Goal: Information Seeking & Learning: Find specific fact

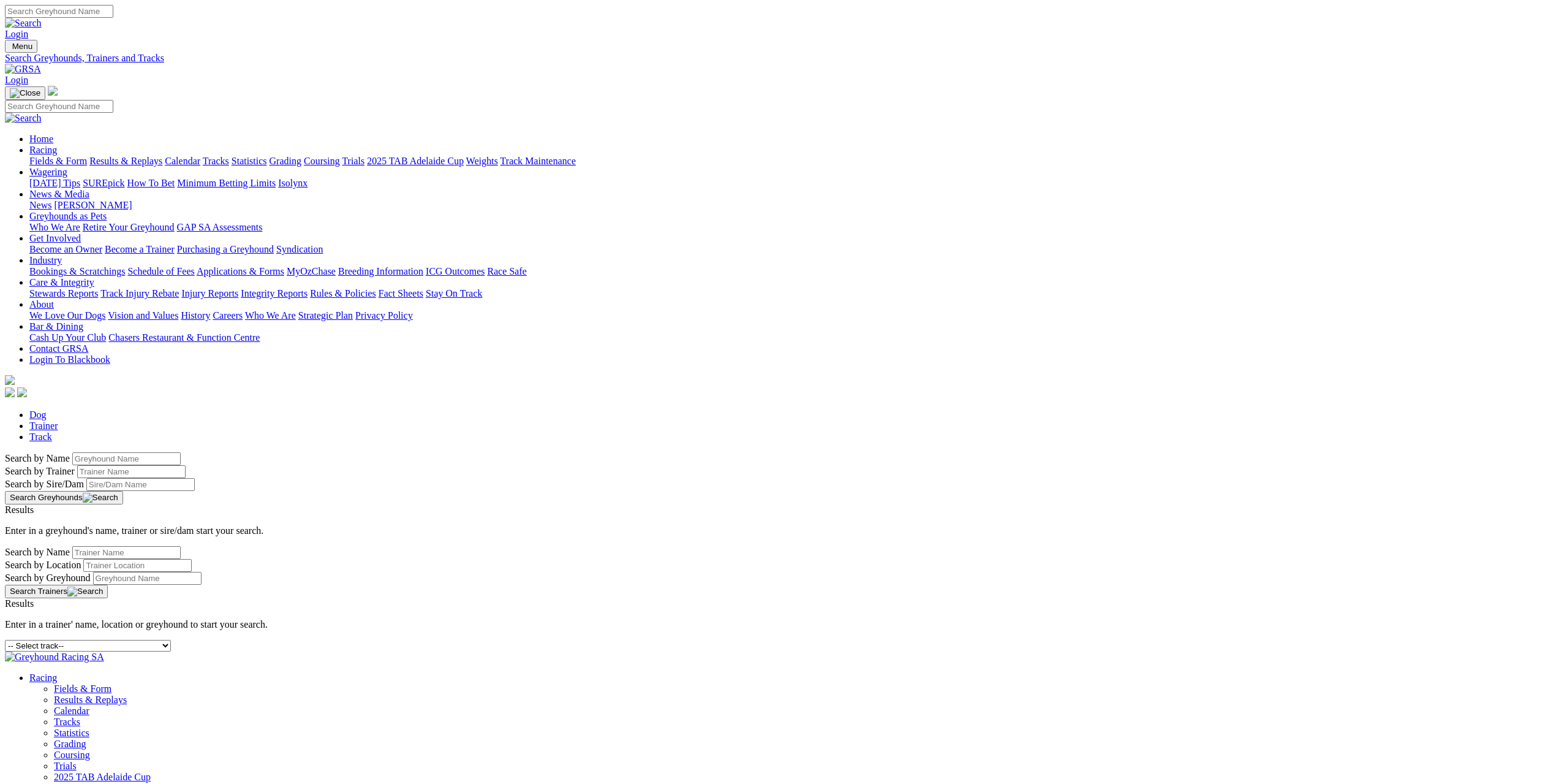
click at [171, 640] on select "-- Select track-- [GEOGRAPHIC_DATA] [GEOGRAPHIC_DATA] [GEOGRAPHIC_DATA] [GEOGRA…" at bounding box center [88, 645] width 166 height 12
select select "mandurah"
click at [171, 640] on select "-- Select track-- [GEOGRAPHIC_DATA] [GEOGRAPHIC_DATA] [GEOGRAPHIC_DATA] [GEOGRA…" at bounding box center [88, 645] width 166 height 12
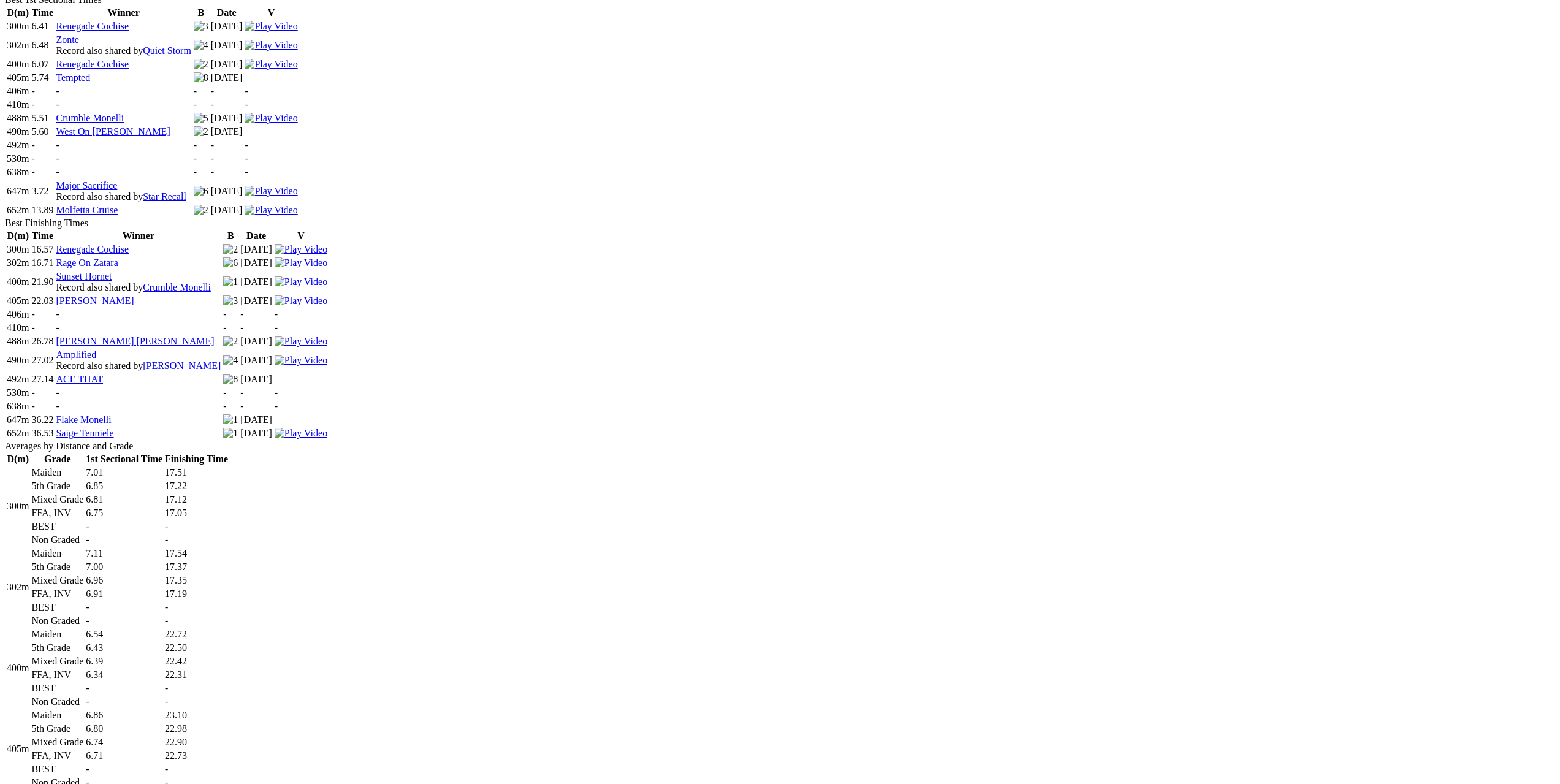
scroll to position [1103, 0]
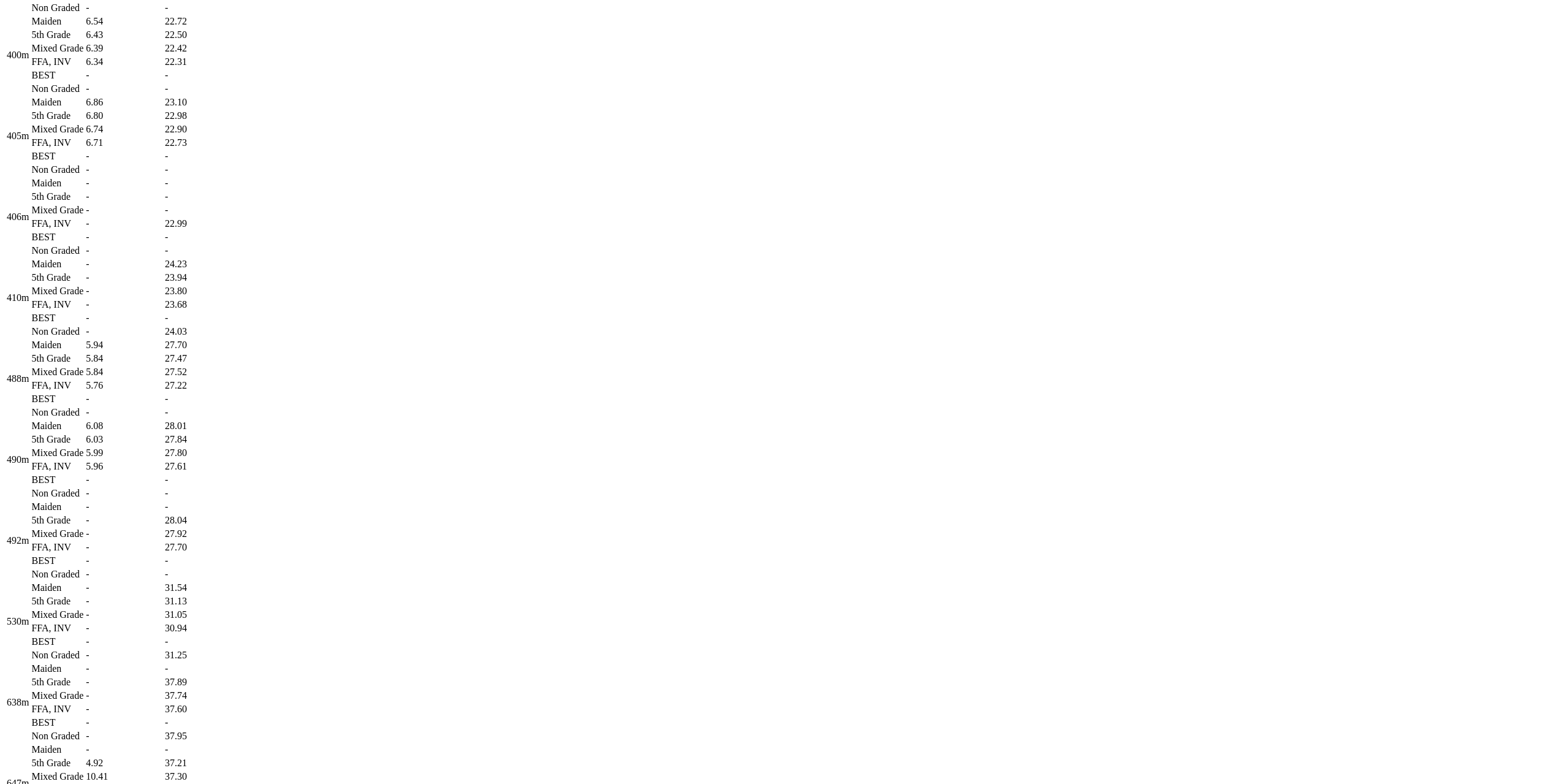
drag, startPoint x: 683, startPoint y: 416, endPoint x: 693, endPoint y: 416, distance: 10.0
click at [163, 243] on td "-" at bounding box center [124, 237] width 78 height 12
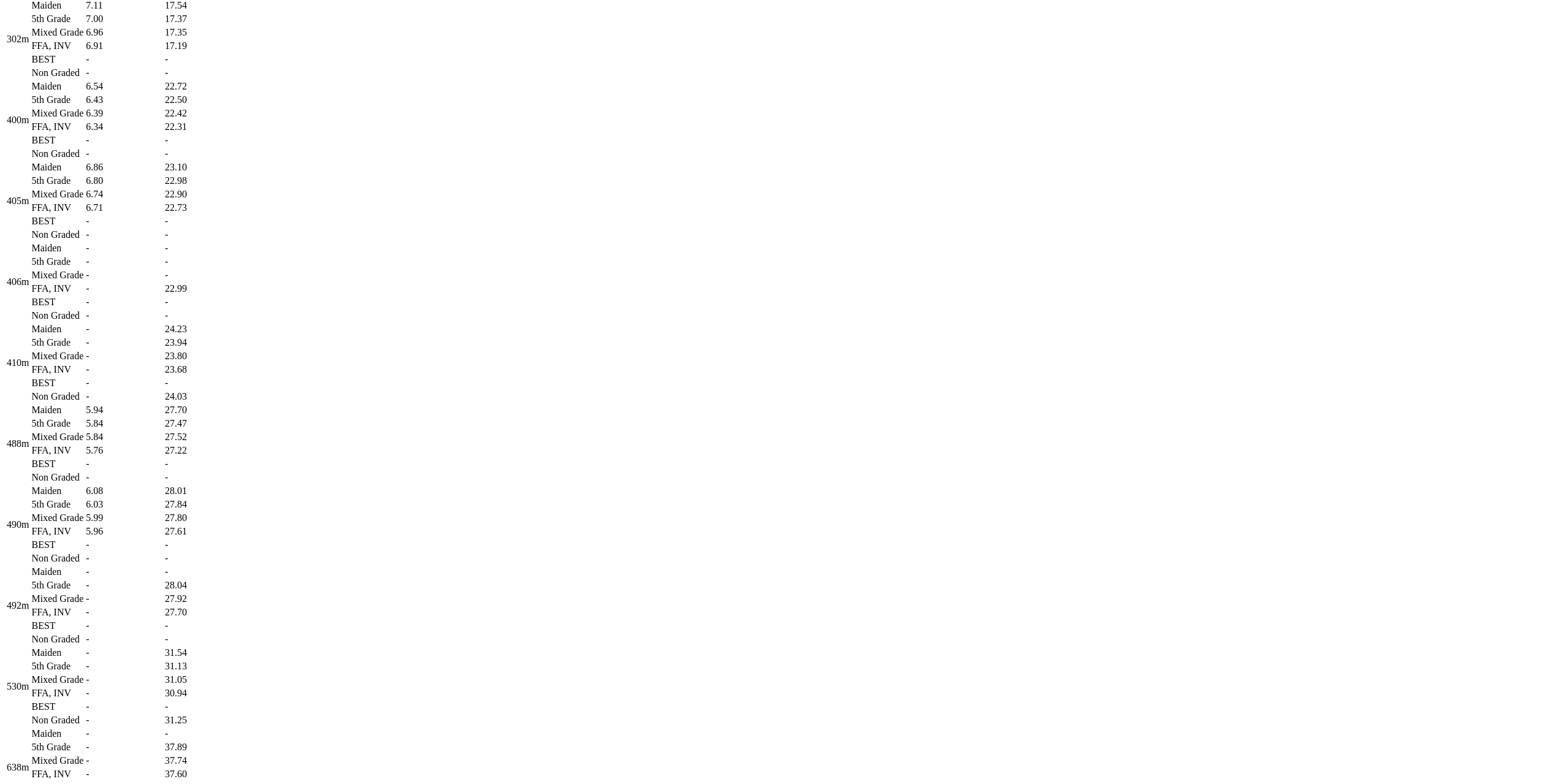
scroll to position [1164, 0]
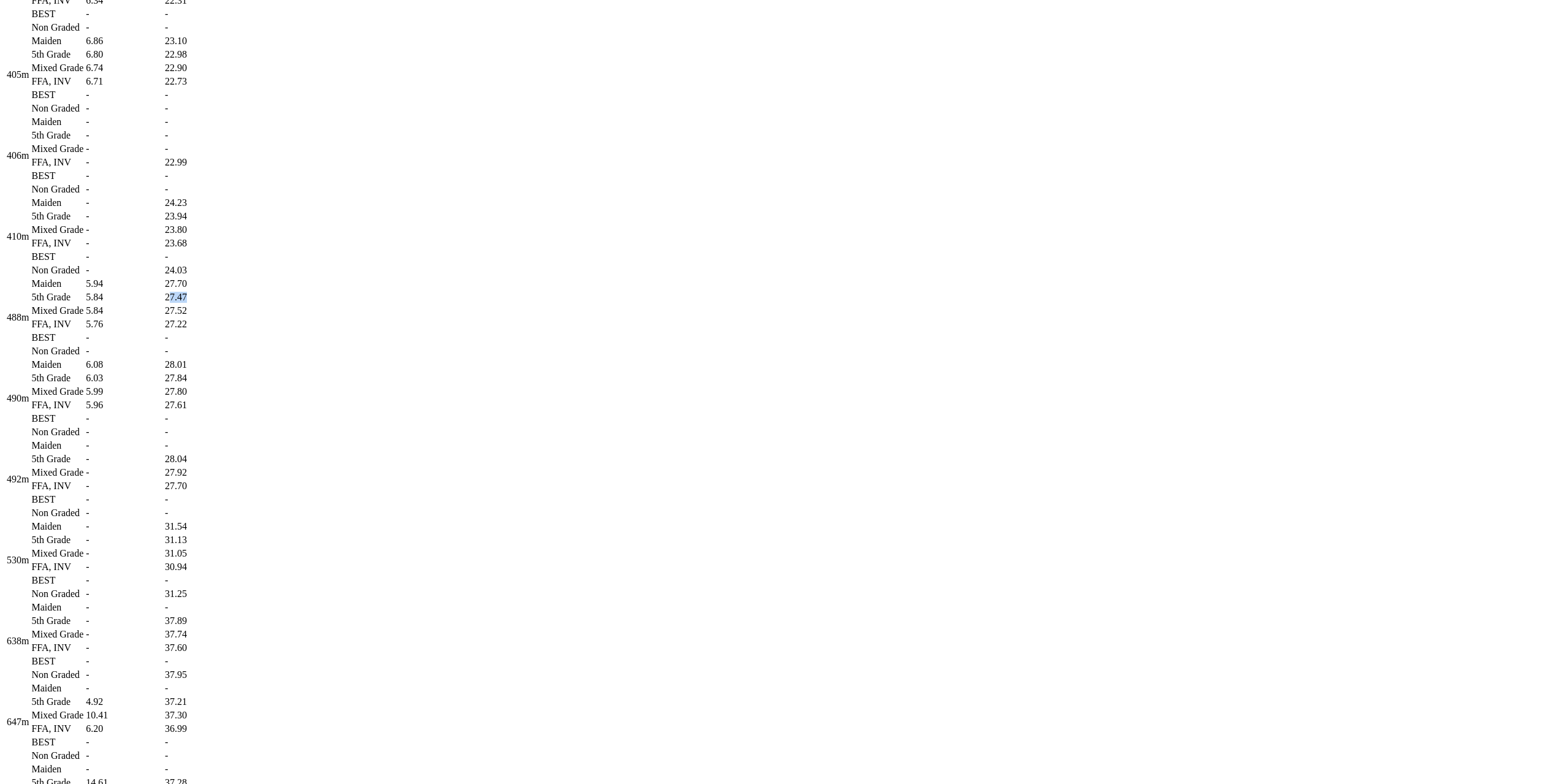
drag, startPoint x: 827, startPoint y: 549, endPoint x: 839, endPoint y: 543, distance: 13.4
click at [229, 304] on td "27.47" at bounding box center [196, 297] width 64 height 12
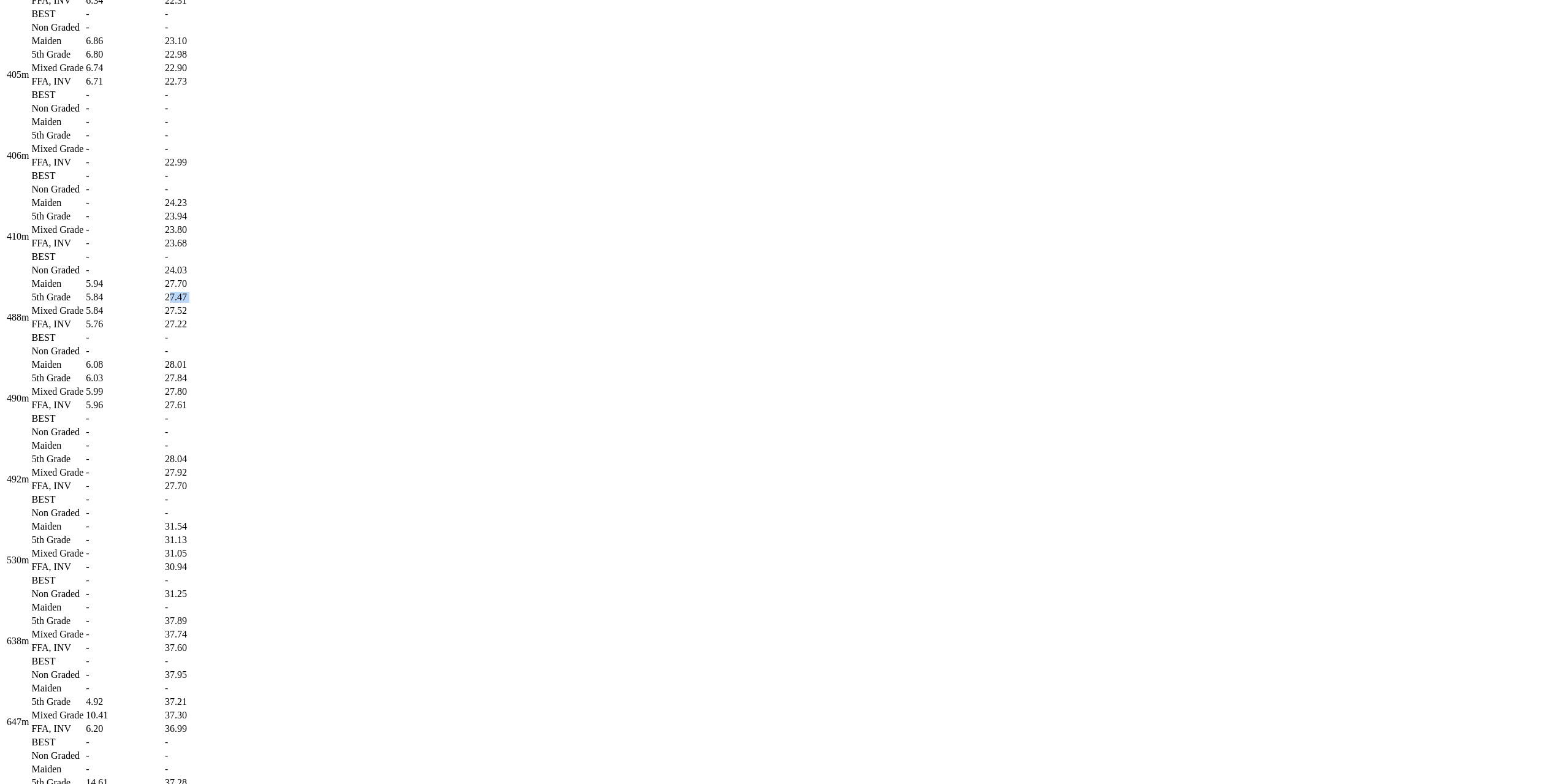
click at [229, 304] on td "27.47" at bounding box center [196, 297] width 64 height 12
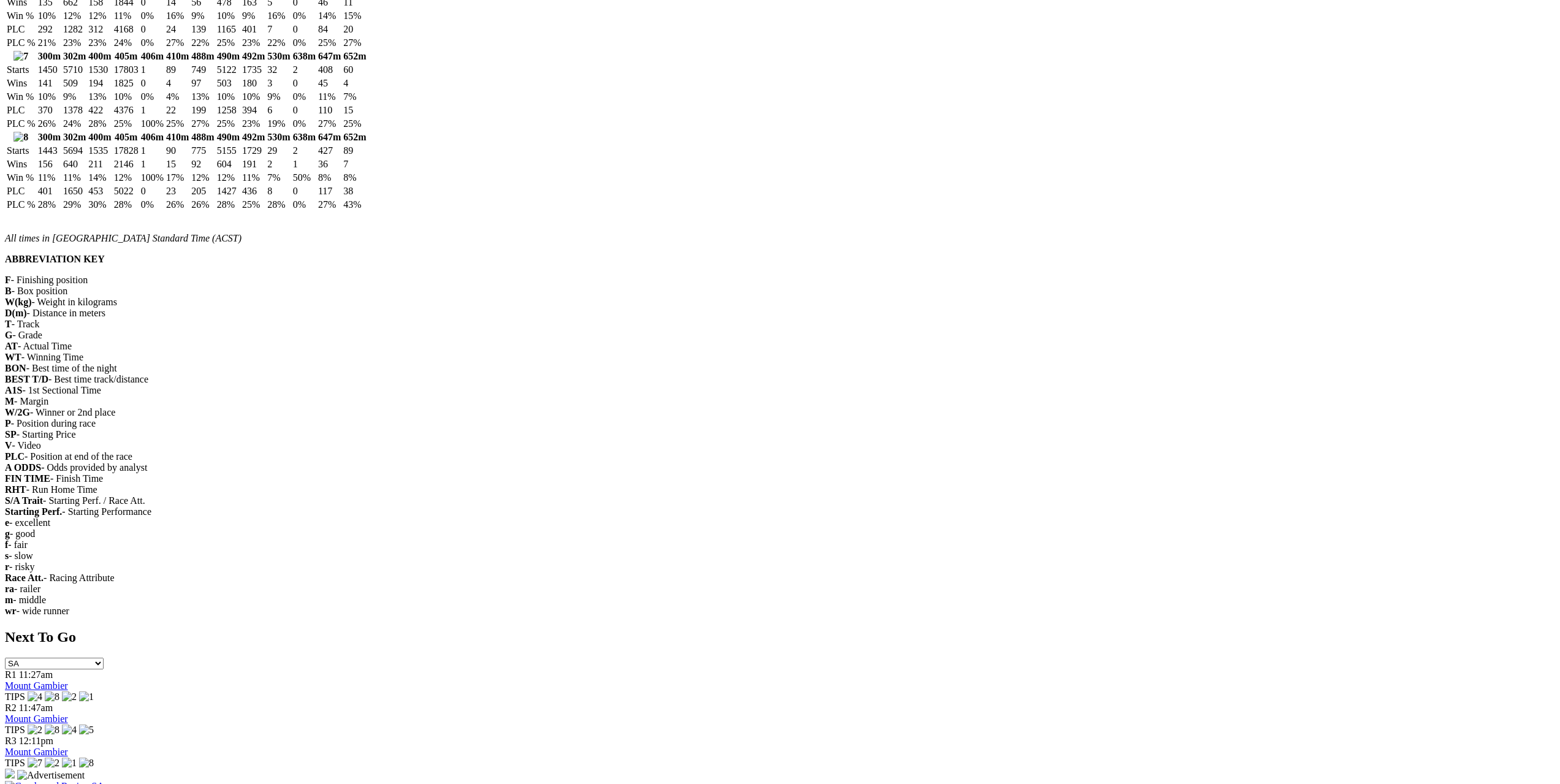
scroll to position [2390, 0]
